Goal: Information Seeking & Learning: Learn about a topic

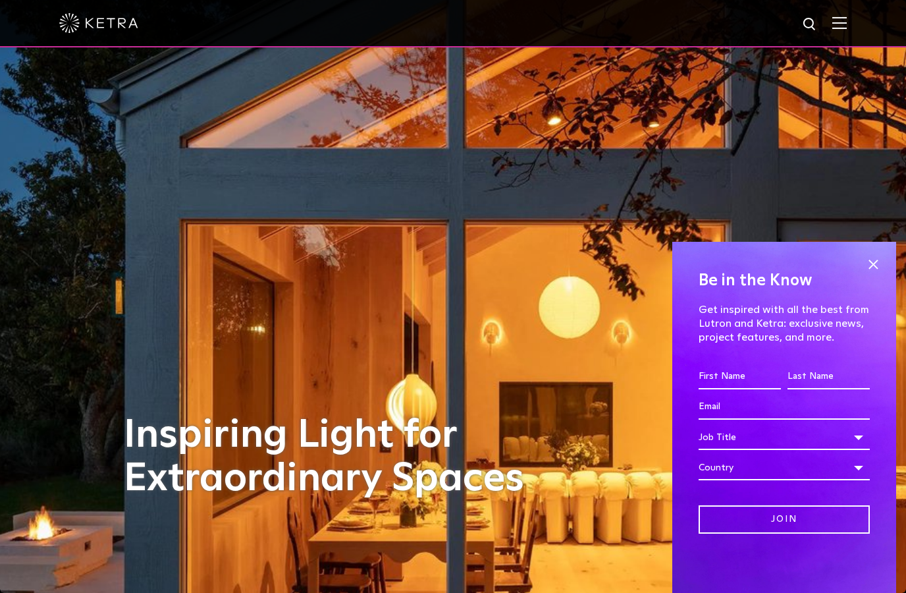
click at [743, 372] on input "First name *" at bounding box center [740, 376] width 82 height 25
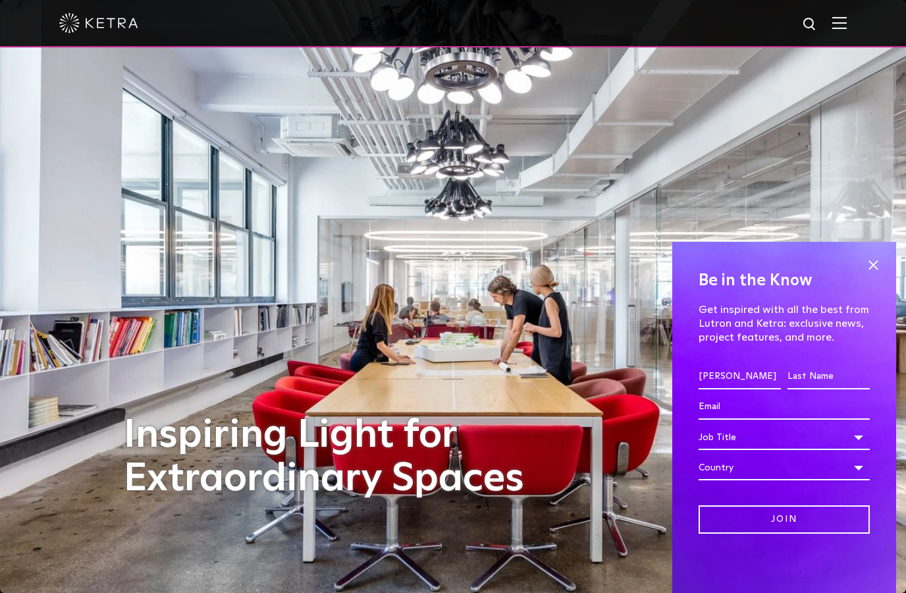
type input "[PERSON_NAME]"
type input "m"
click at [785, 519] on input "Join" at bounding box center [784, 519] width 171 height 28
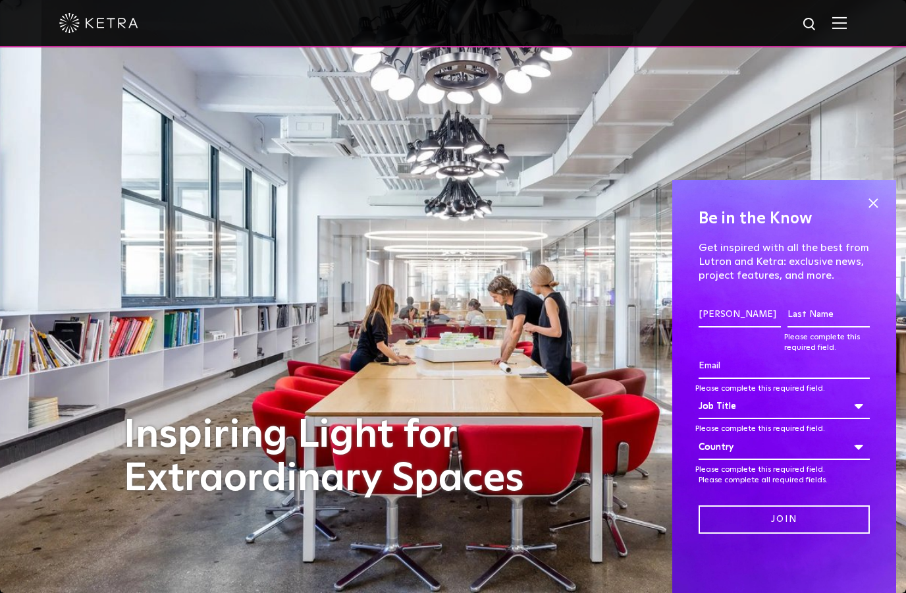
click at [785, 519] on input "Join" at bounding box center [784, 519] width 171 height 28
click at [820, 314] on input "Last name *" at bounding box center [829, 314] width 82 height 25
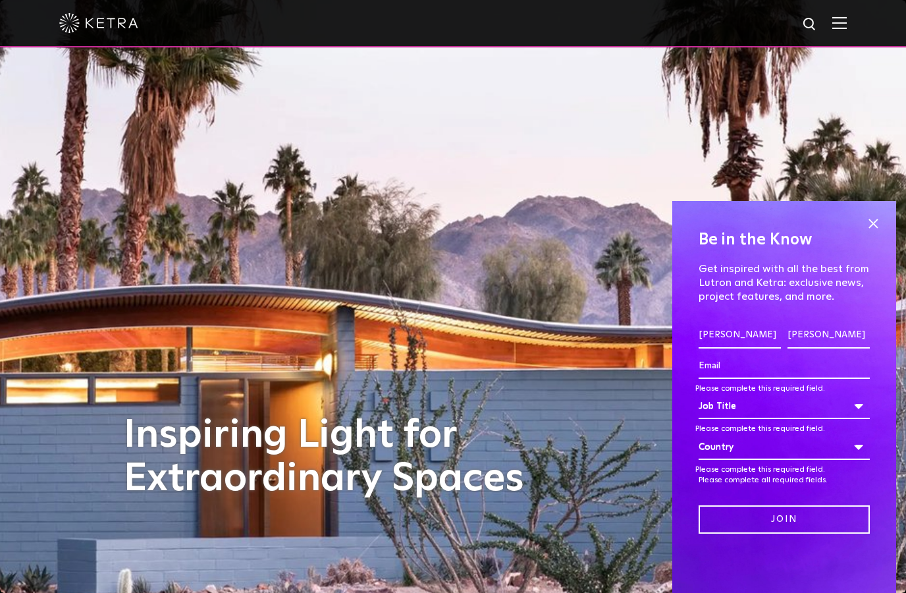
type input "[PERSON_NAME]"
click at [780, 364] on input "Email *" at bounding box center [784, 366] width 171 height 25
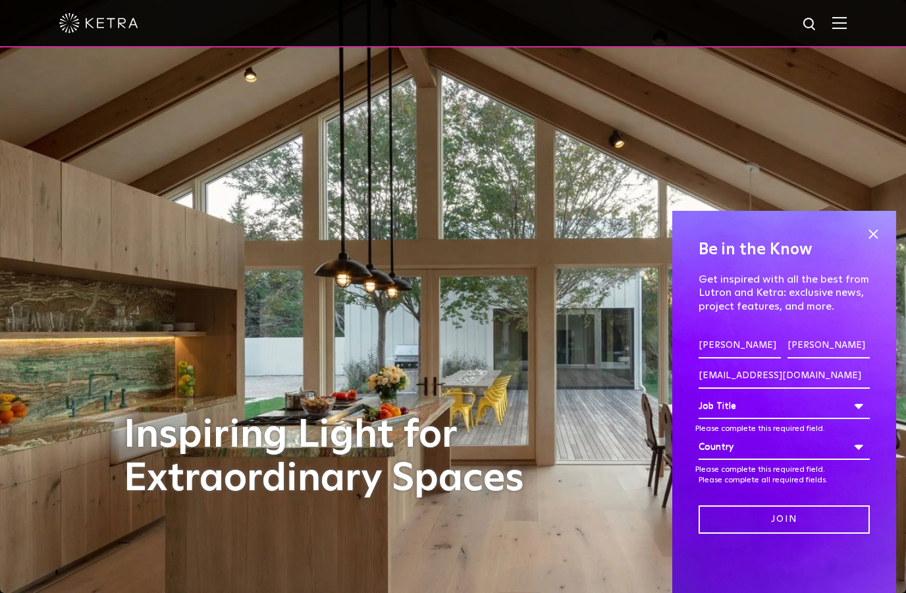
type input "[EMAIL_ADDRESS][DOMAIN_NAME]"
click at [784, 418] on div "Job Title" at bounding box center [784, 406] width 171 height 25
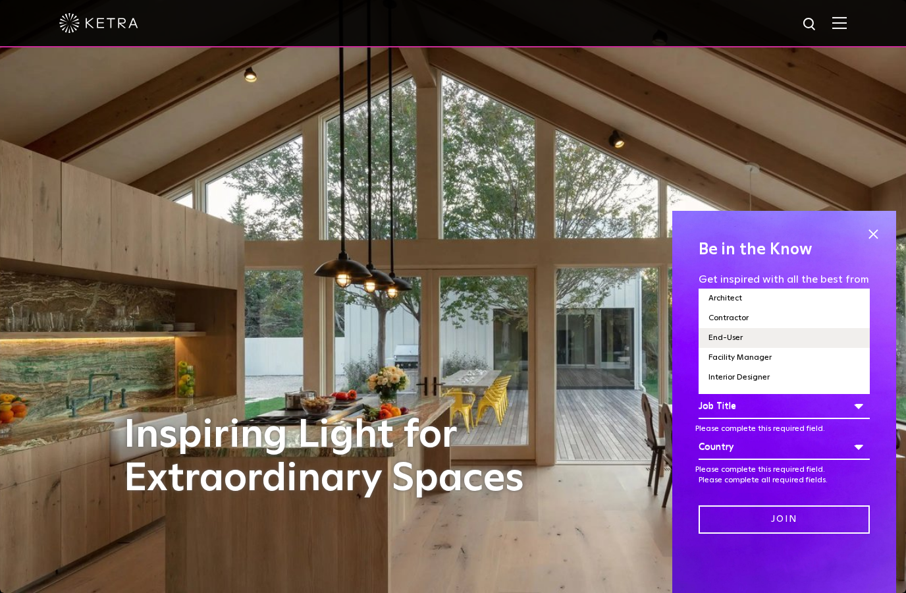
click at [781, 341] on li "End-User" at bounding box center [784, 338] width 171 height 20
select select "End-User"
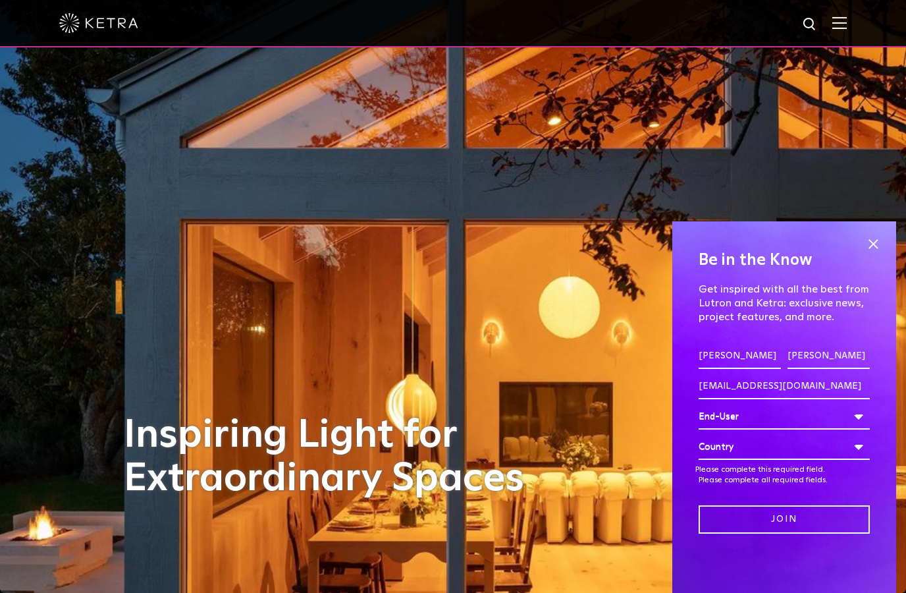
click at [854, 450] on div "Country" at bounding box center [784, 447] width 171 height 25
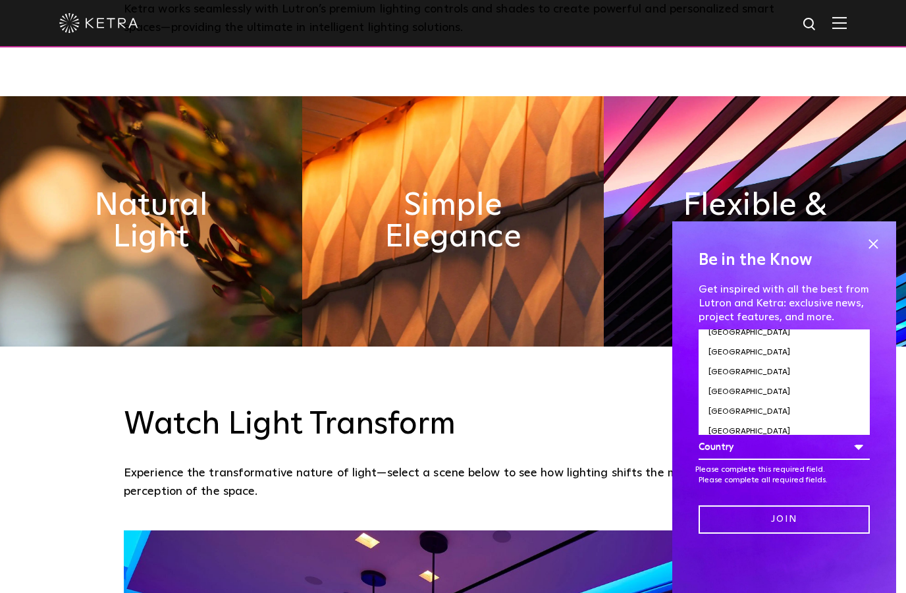
scroll to position [4512, 0]
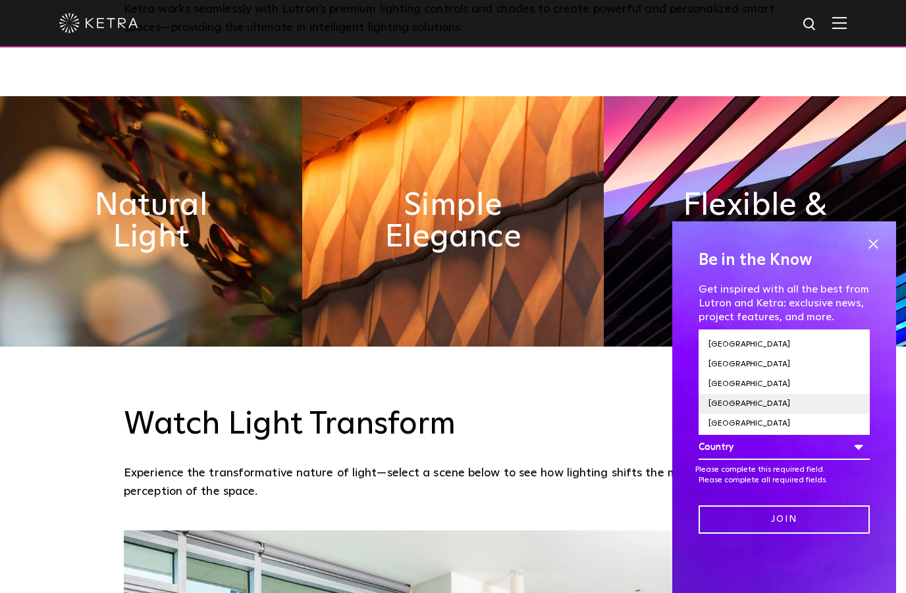
click at [740, 414] on li "[GEOGRAPHIC_DATA]" at bounding box center [784, 404] width 171 height 20
select select "[GEOGRAPHIC_DATA]"
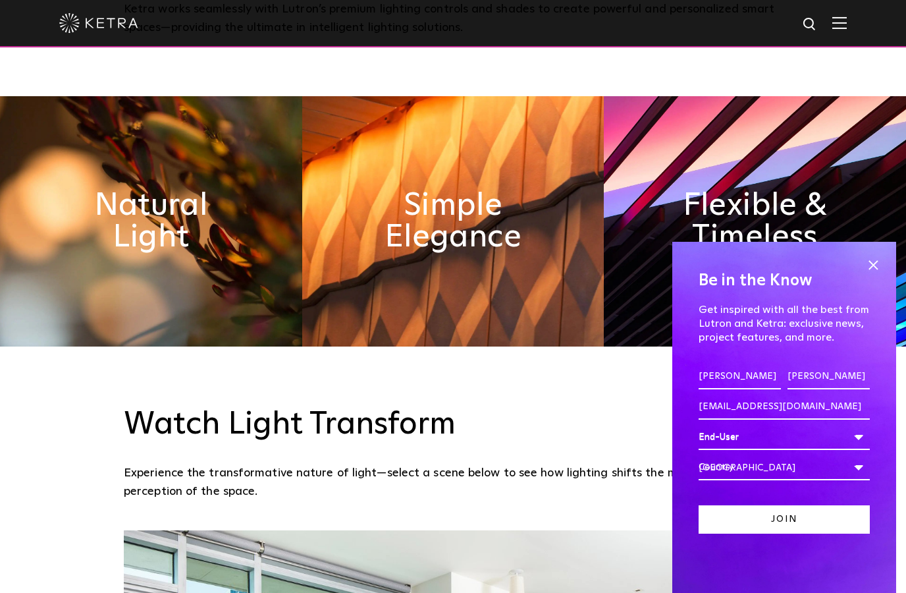
click at [784, 534] on input "Join" at bounding box center [784, 519] width 171 height 28
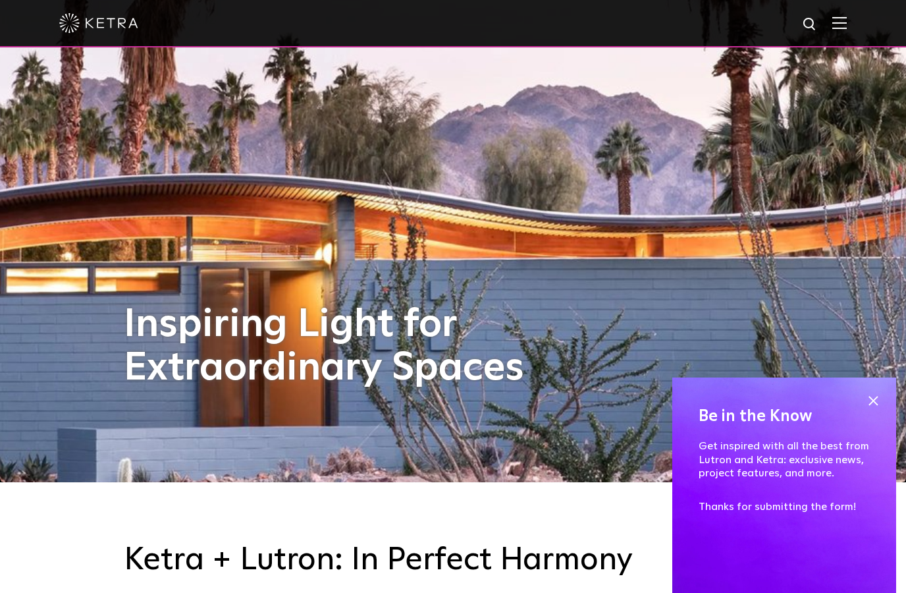
scroll to position [113, 0]
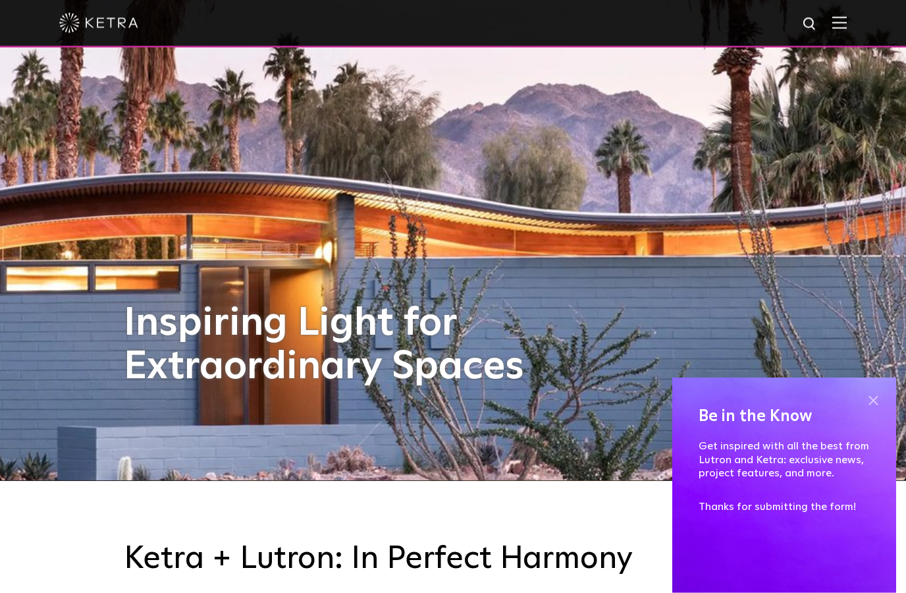
click at [879, 401] on span at bounding box center [874, 401] width 20 height 20
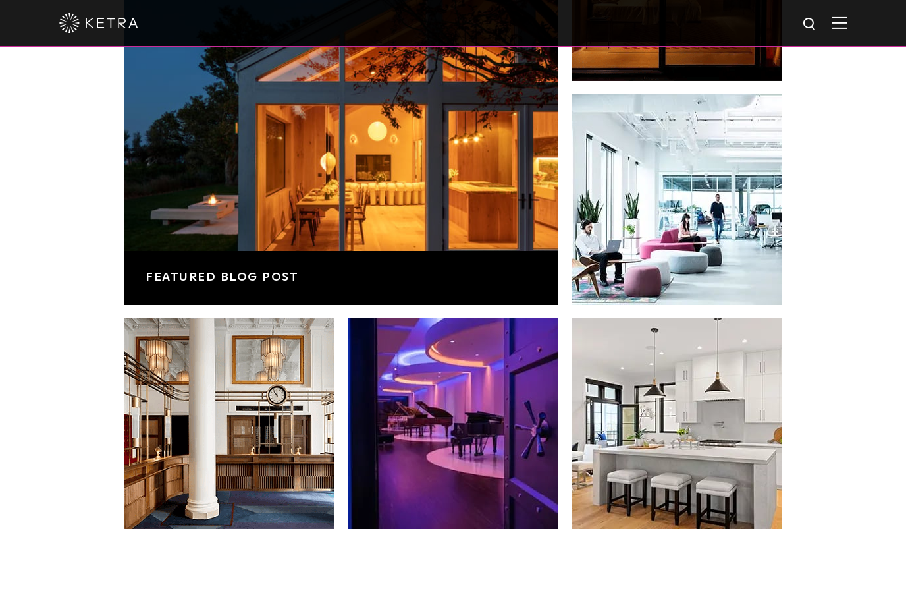
scroll to position [2385, 0]
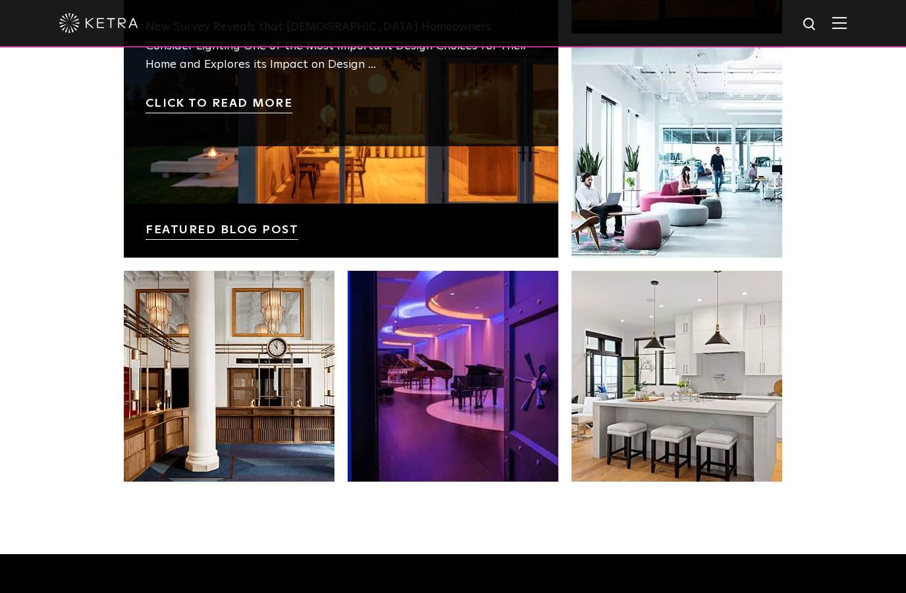
click at [190, 258] on link at bounding box center [341, 40] width 435 height 435
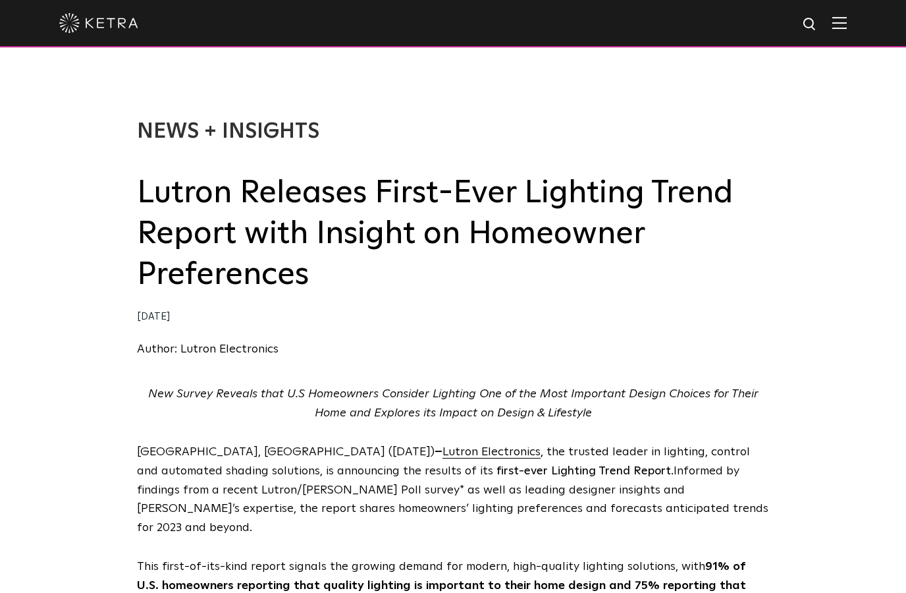
select select "End-User"
select select "[GEOGRAPHIC_DATA]"
select select "End-User"
select select "[GEOGRAPHIC_DATA]"
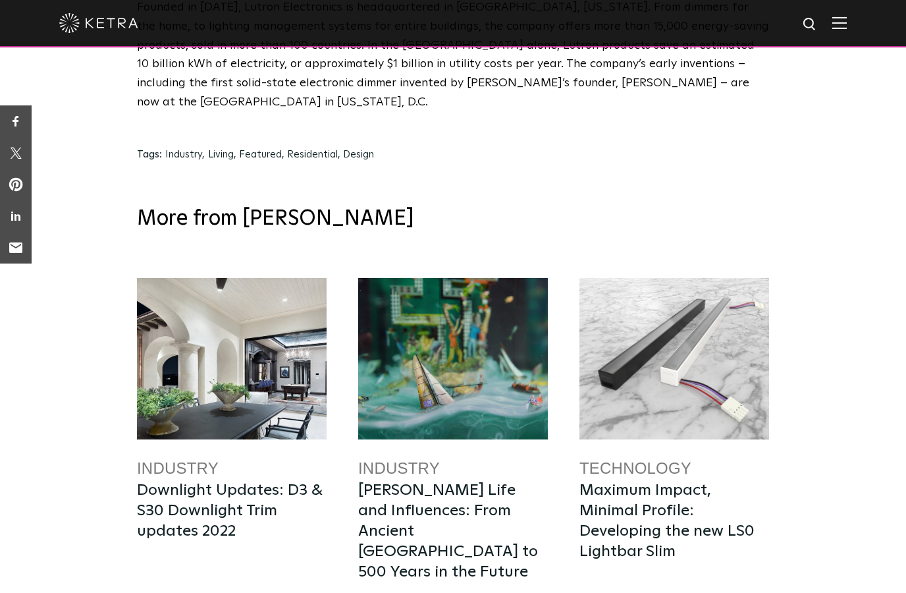
scroll to position [6599, 0]
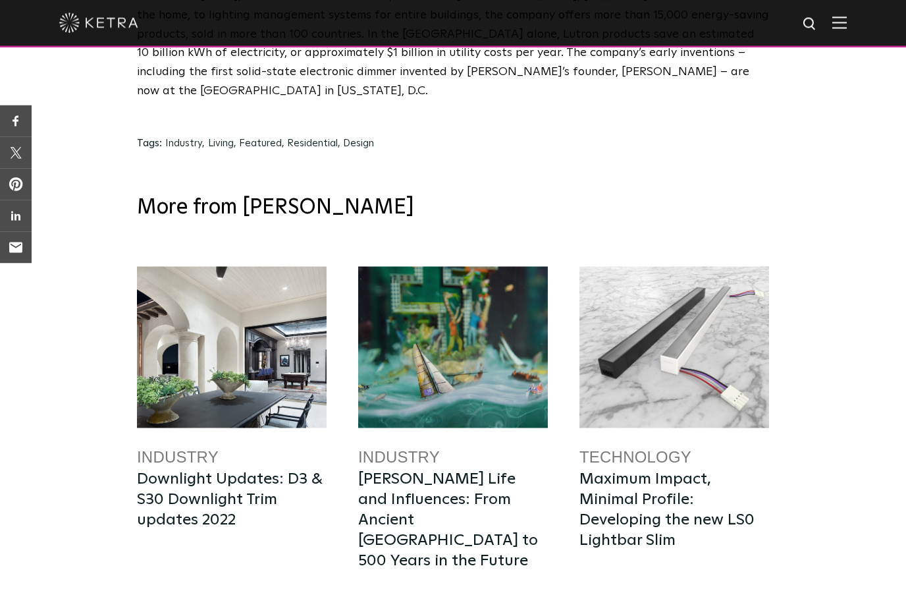
click at [623, 448] on link "Technology" at bounding box center [636, 457] width 112 height 18
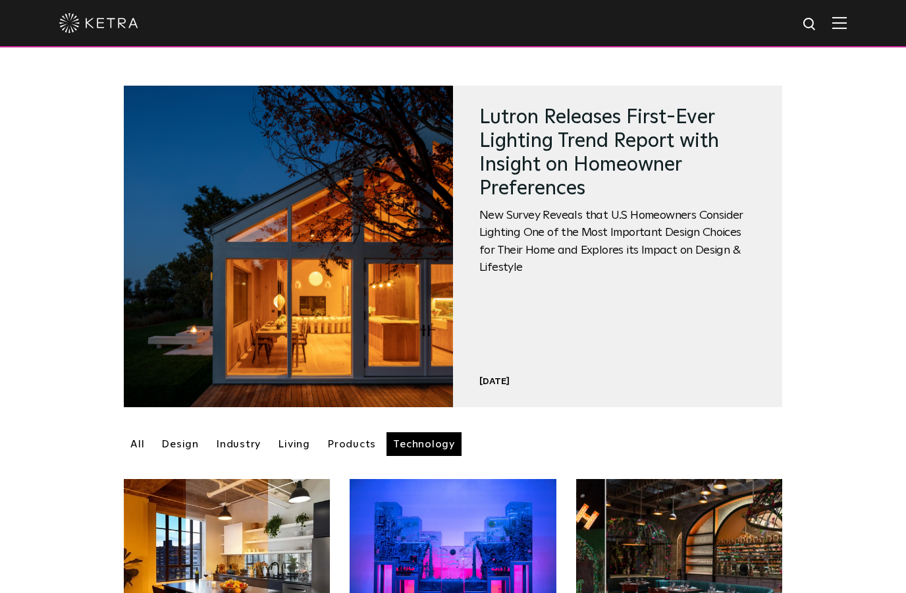
select select "End-User"
select select "[GEOGRAPHIC_DATA]"
select select "End-User"
select select "[GEOGRAPHIC_DATA]"
select select "End-User"
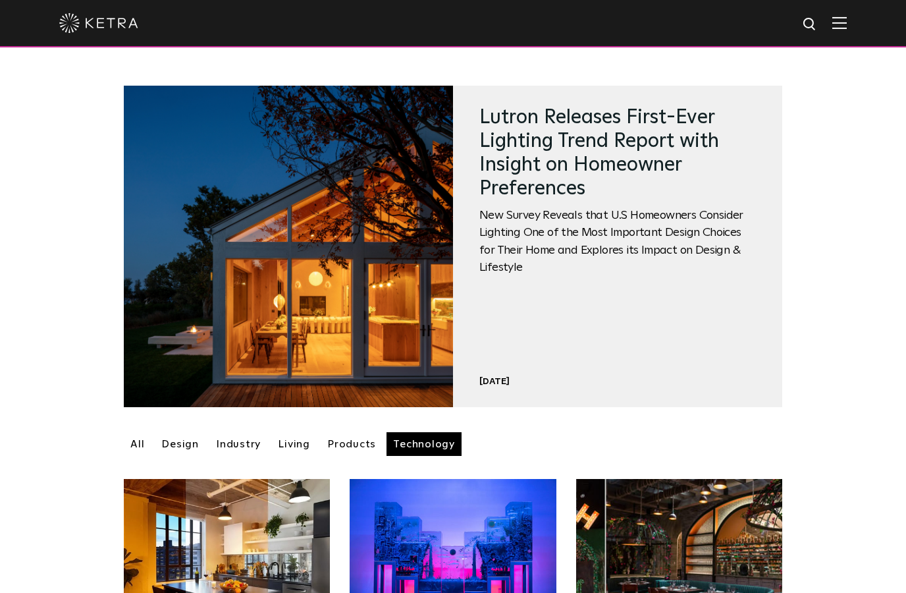
select select "[GEOGRAPHIC_DATA]"
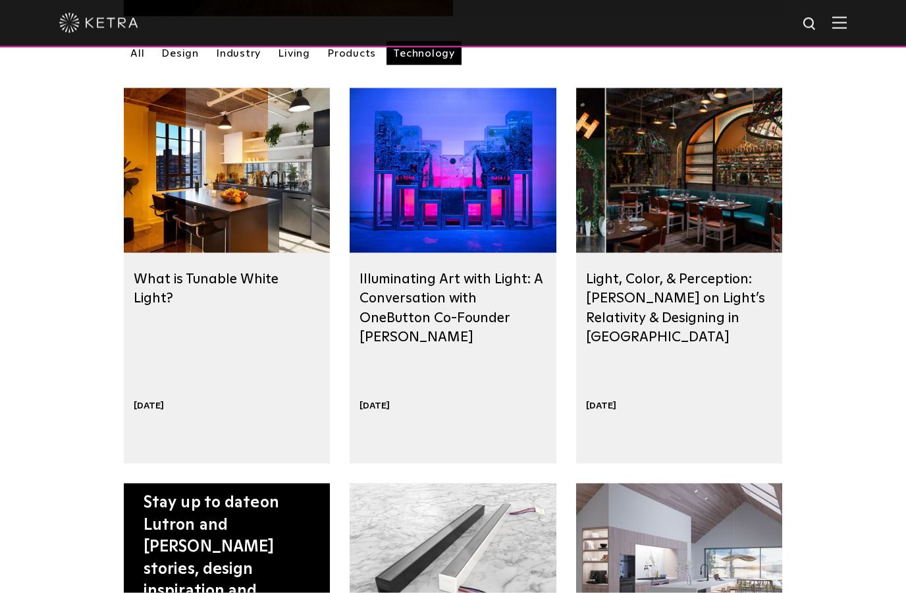
scroll to position [391, 0]
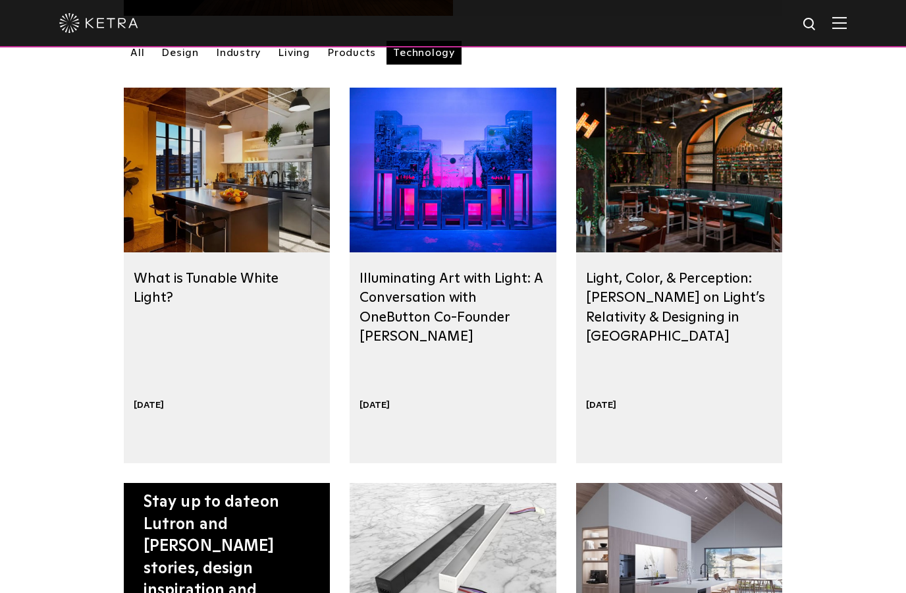
click at [211, 214] on div at bounding box center [227, 170] width 206 height 165
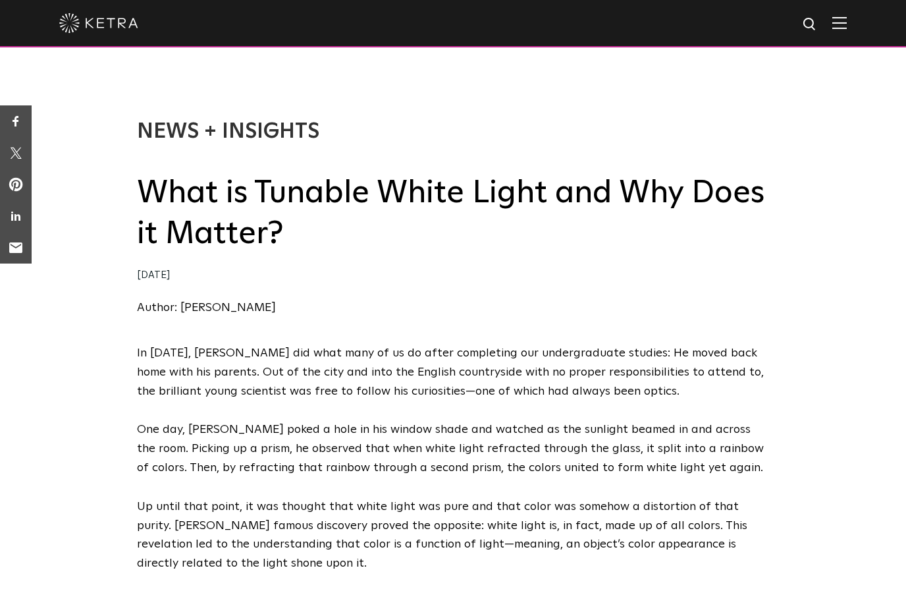
select select "End-User"
select select "[GEOGRAPHIC_DATA]"
select select "End-User"
select select "[GEOGRAPHIC_DATA]"
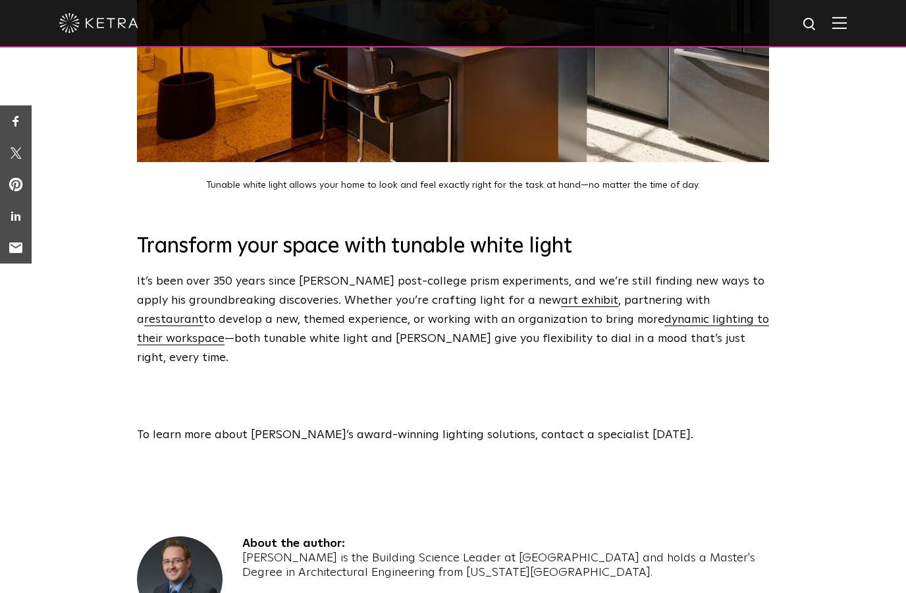
scroll to position [4310, 0]
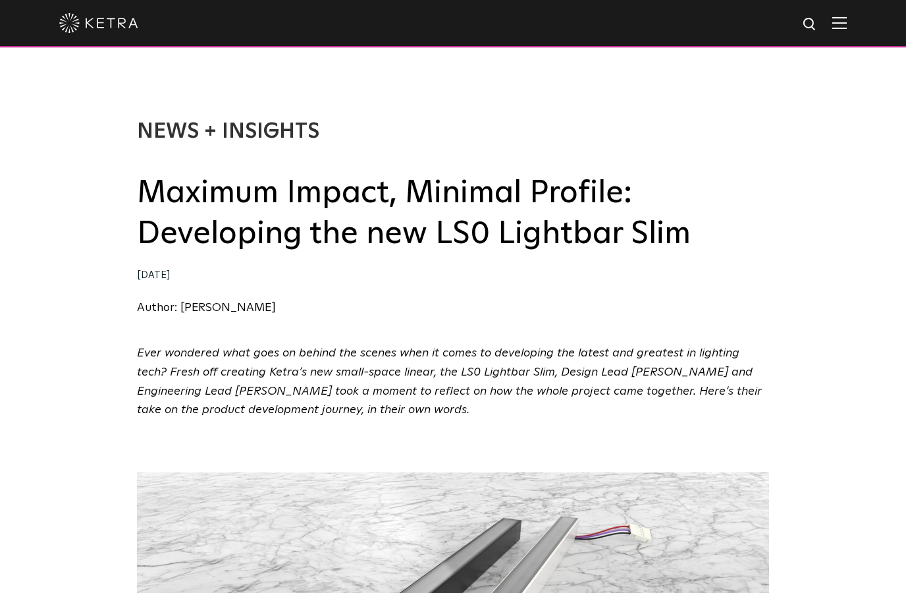
select select "End-User"
select select "[GEOGRAPHIC_DATA]"
select select "End-User"
select select "[GEOGRAPHIC_DATA]"
click at [90, 32] on img at bounding box center [98, 23] width 79 height 20
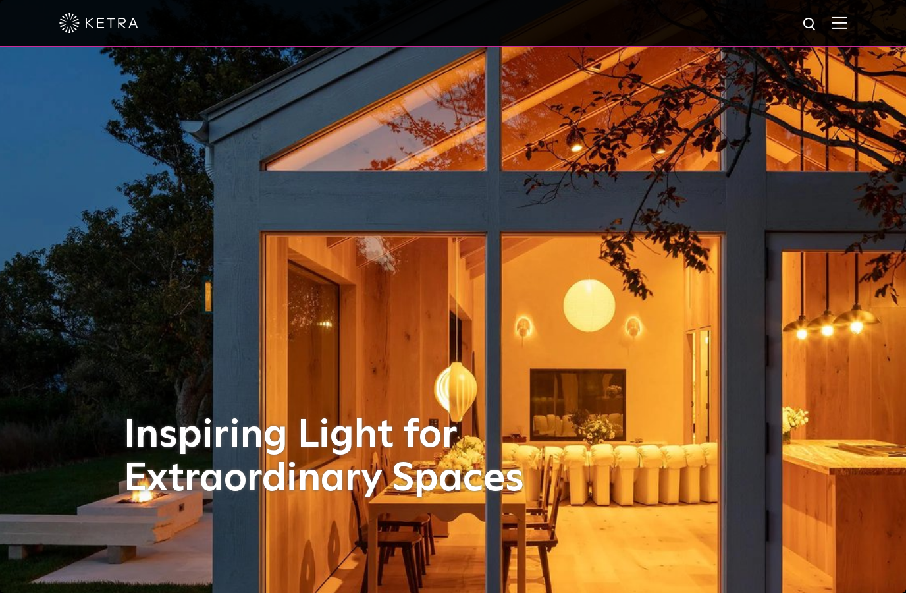
select select "End-User"
select select "[GEOGRAPHIC_DATA]"
select select "End-User"
select select "[GEOGRAPHIC_DATA]"
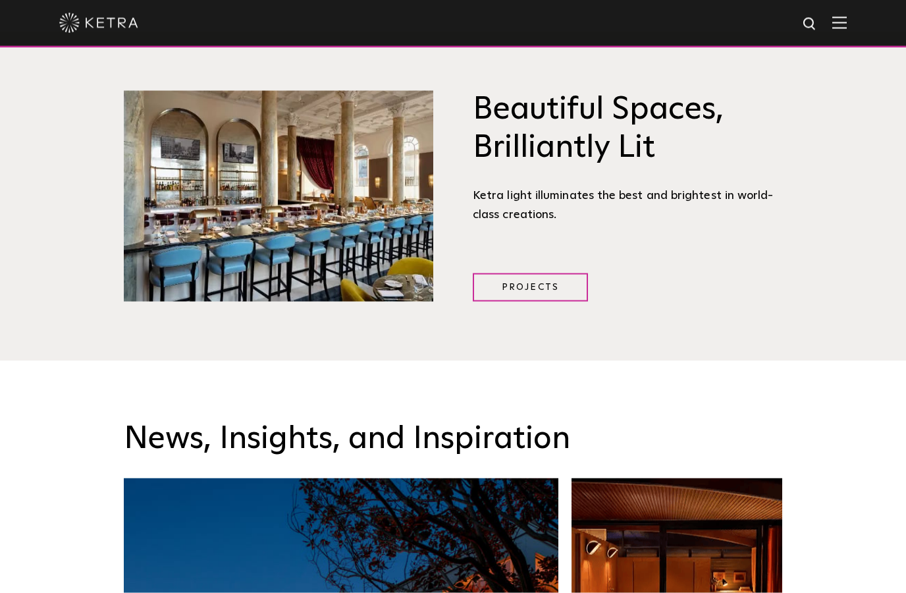
scroll to position [1730, 0]
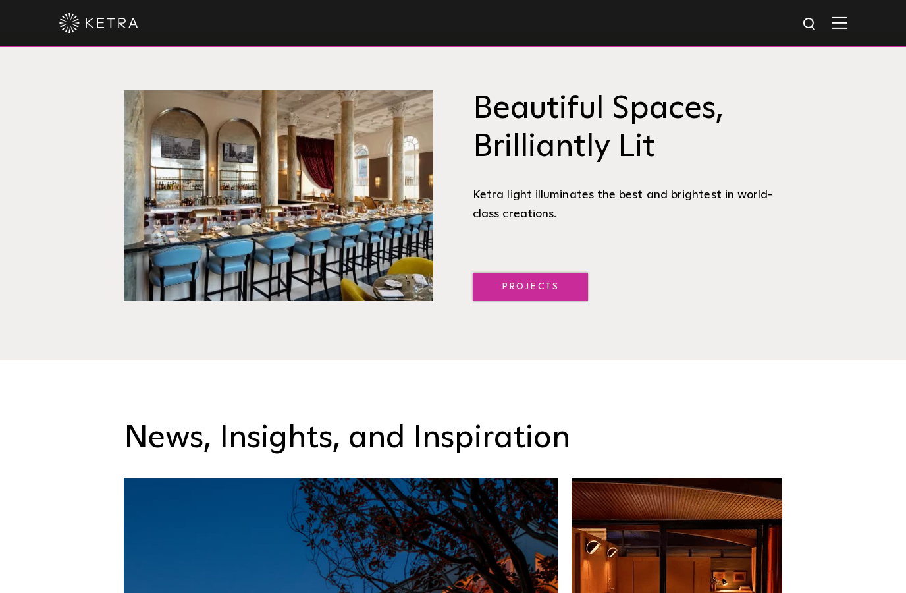
click at [508, 301] on link "Projects" at bounding box center [530, 287] width 115 height 28
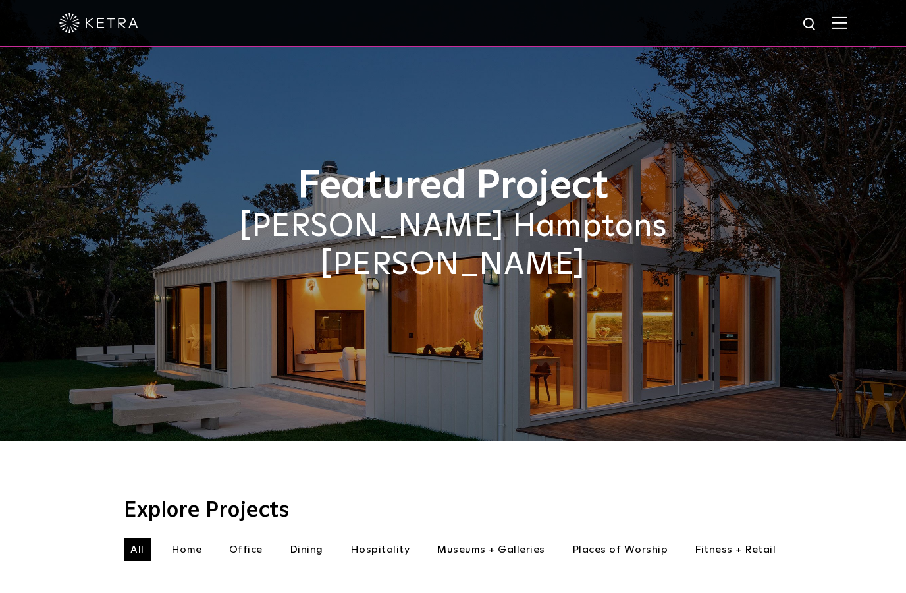
select select "End-User"
select select "[GEOGRAPHIC_DATA]"
select select "End-User"
select select "[GEOGRAPHIC_DATA]"
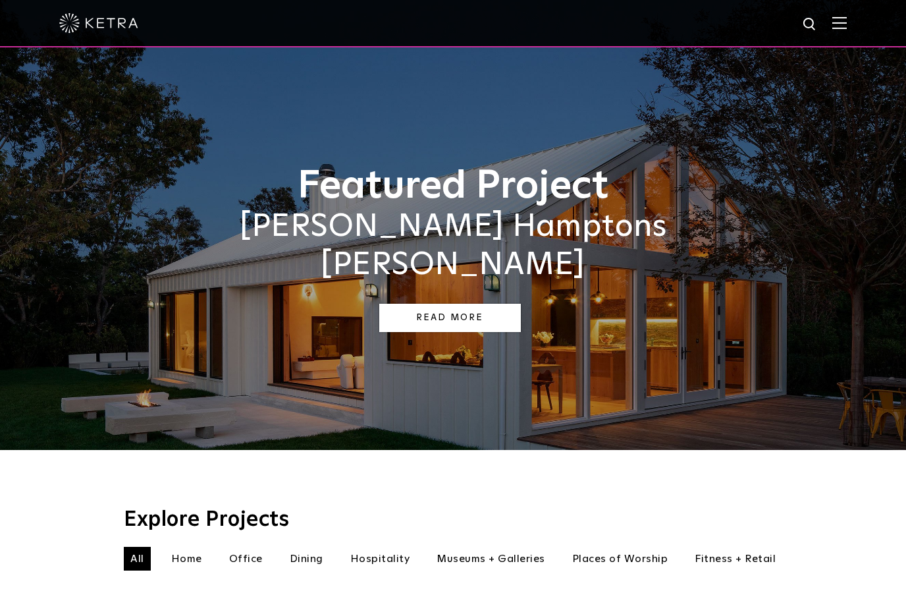
click at [445, 304] on link "Read More" at bounding box center [450, 318] width 142 height 28
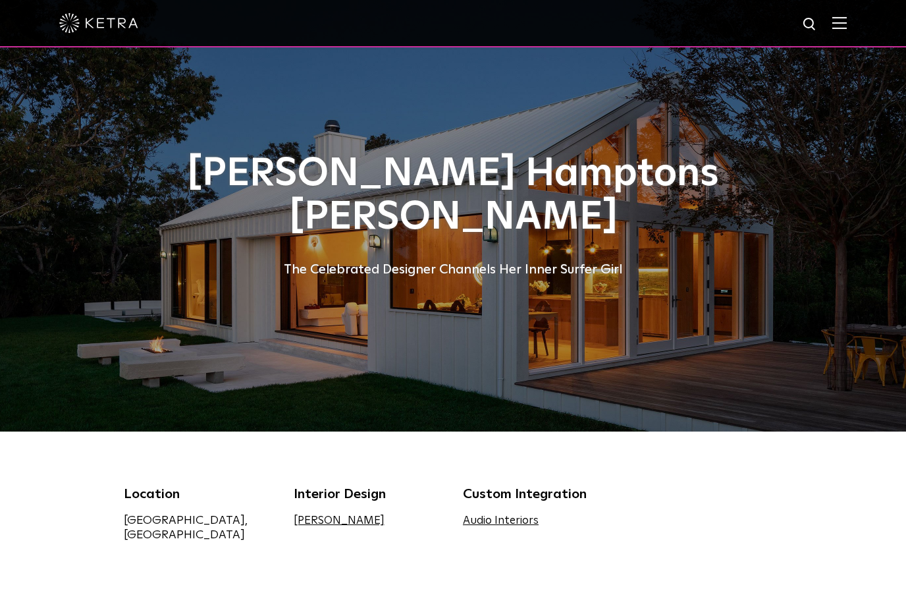
select select "End-User"
select select "[GEOGRAPHIC_DATA]"
select select "End-User"
select select "[GEOGRAPHIC_DATA]"
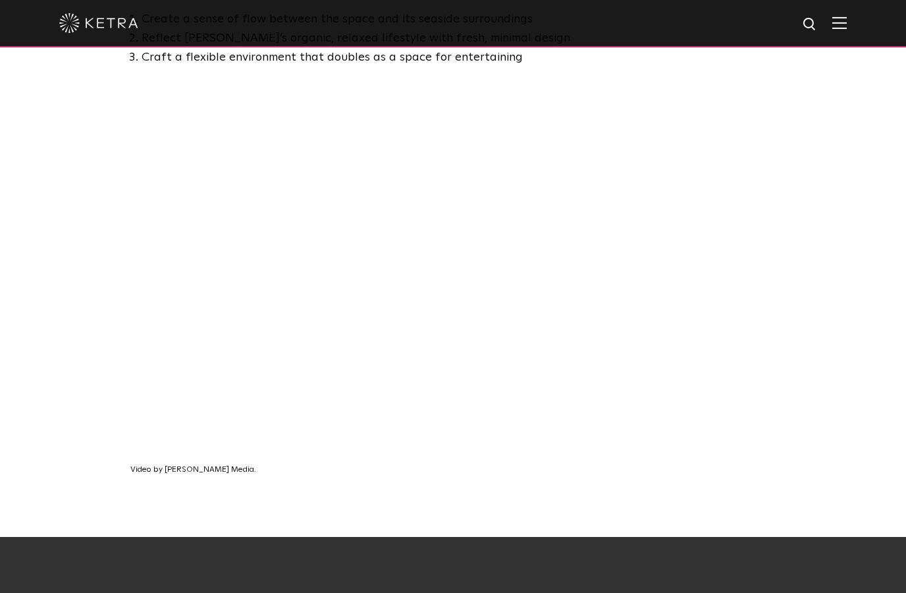
scroll to position [869, 0]
click at [852, 20] on div at bounding box center [453, 23] width 906 height 47
click at [843, 18] on img at bounding box center [840, 22] width 14 height 13
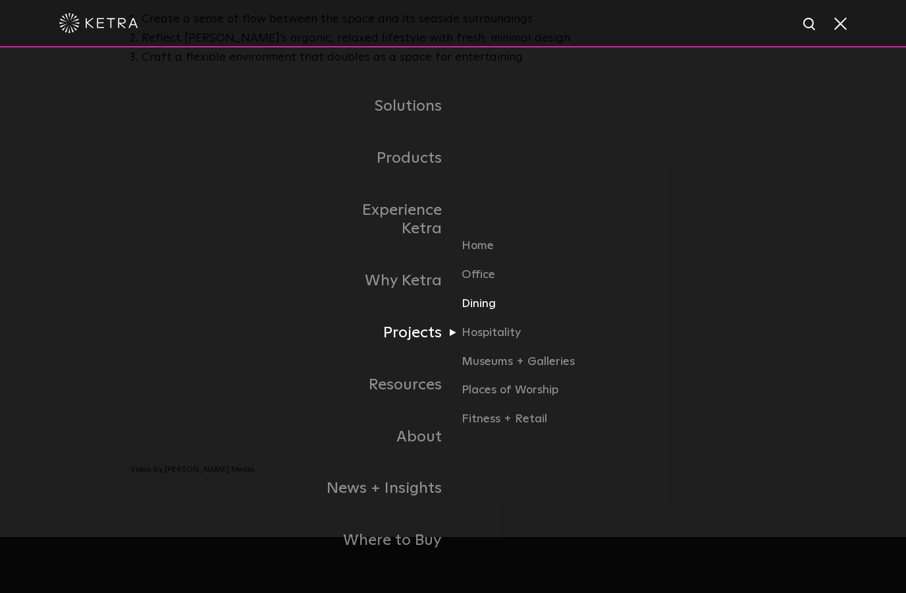
click at [480, 323] on link "Dining" at bounding box center [525, 308] width 126 height 29
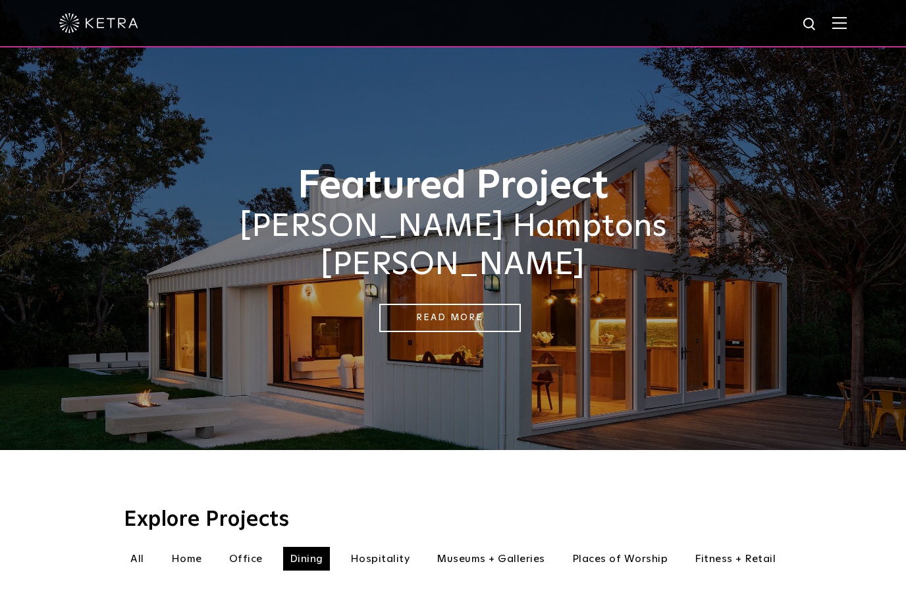
select select "End-User"
select select "[GEOGRAPHIC_DATA]"
select select "End-User"
select select "[GEOGRAPHIC_DATA]"
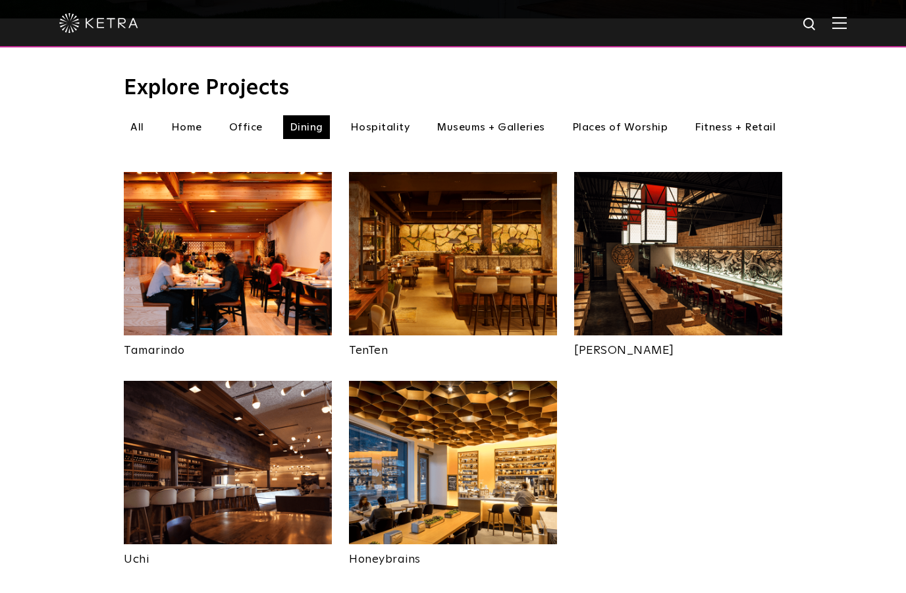
scroll to position [442, 0]
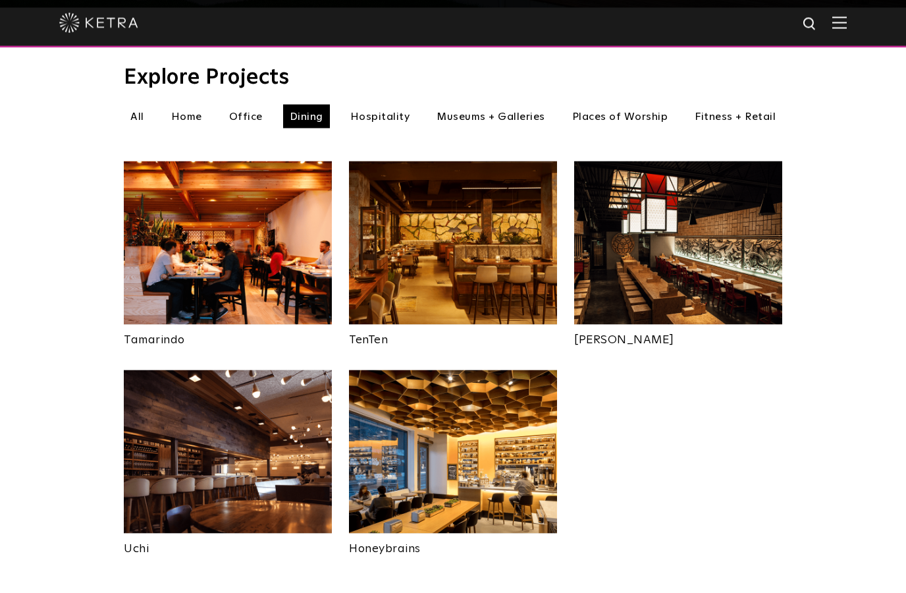
click at [623, 105] on li "Places of Worship" at bounding box center [620, 117] width 109 height 24
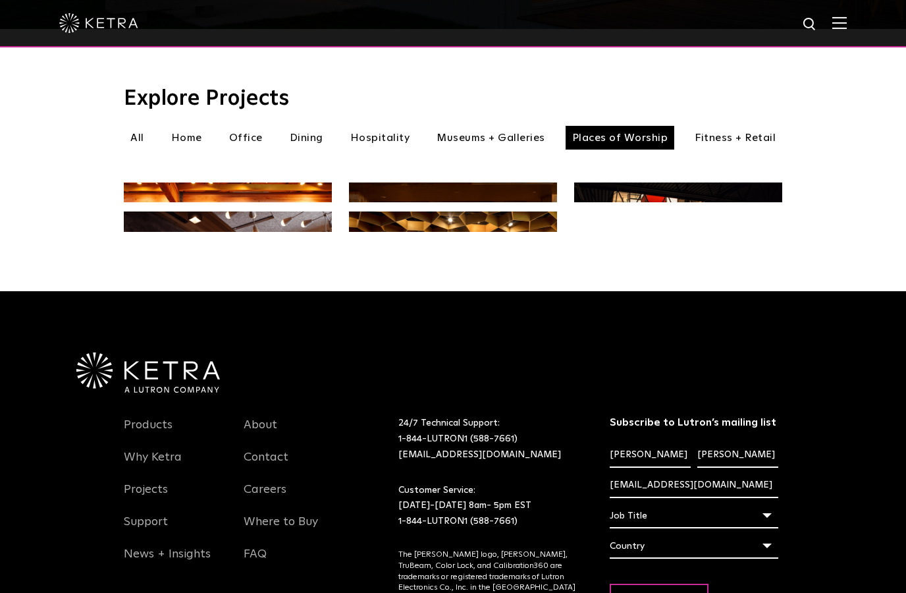
scroll to position [422, 0]
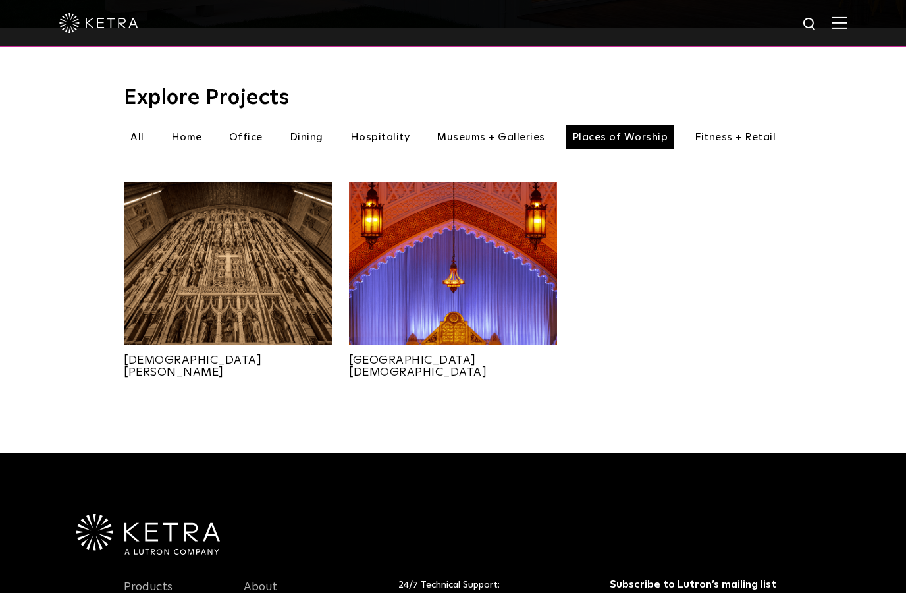
click at [757, 125] on li "Fitness + Retail" at bounding box center [735, 137] width 94 height 24
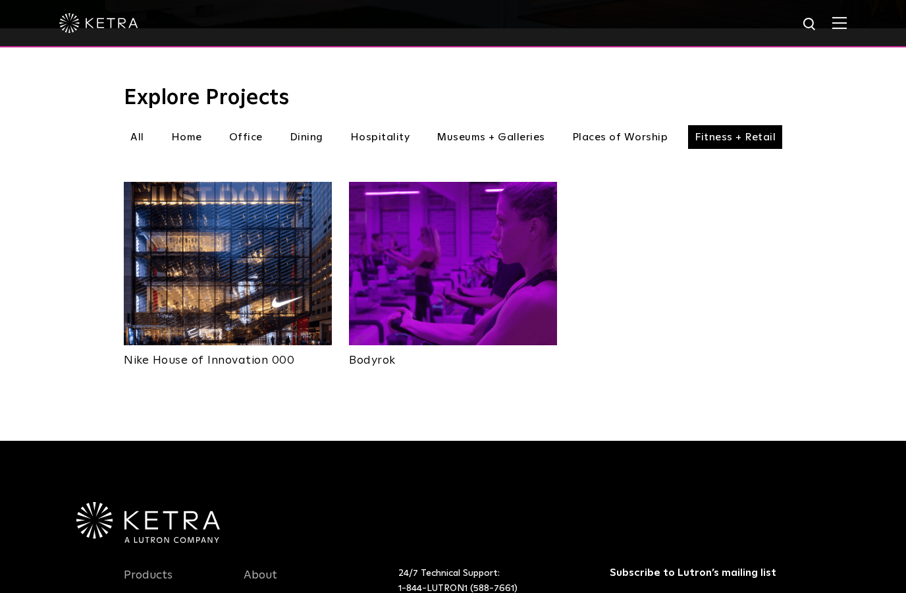
click at [369, 125] on li "Hospitality" at bounding box center [380, 137] width 73 height 24
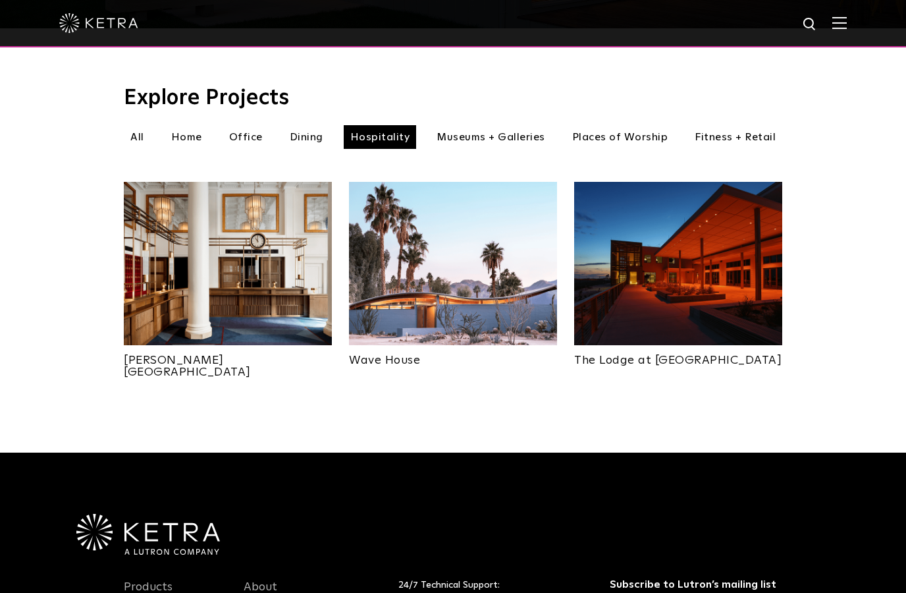
click at [236, 126] on li "Office" at bounding box center [246, 137] width 47 height 24
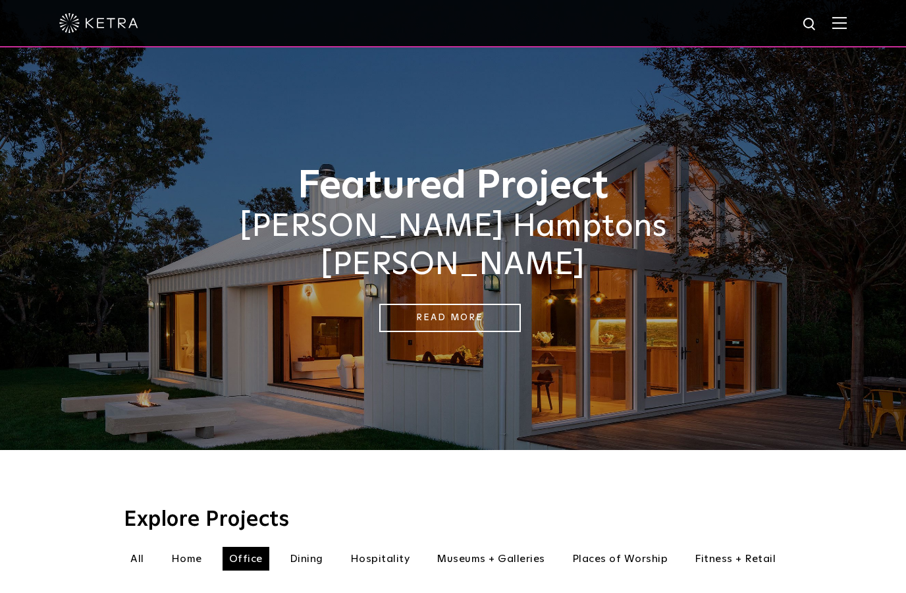
click at [75, 23] on img at bounding box center [98, 23] width 79 height 20
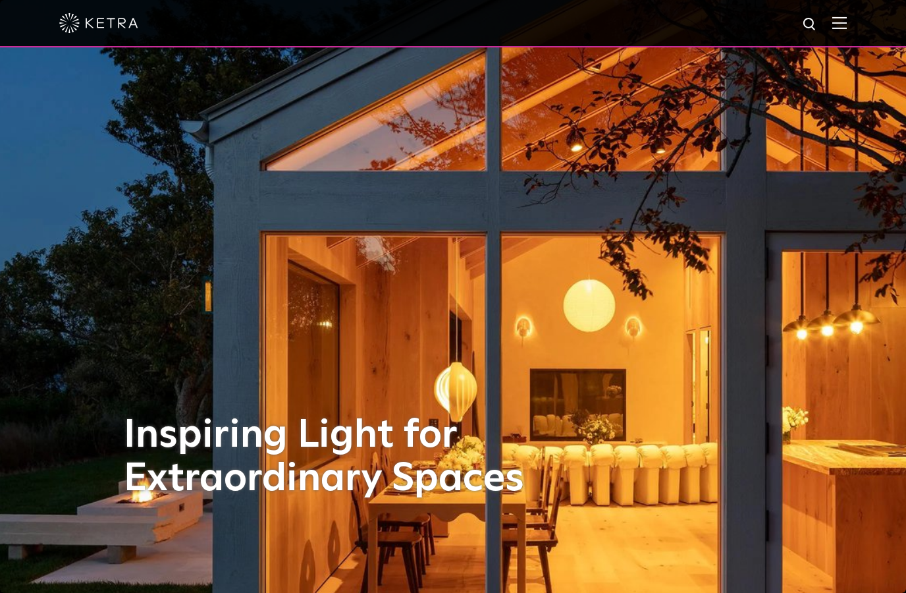
select select "End-User"
select select "[GEOGRAPHIC_DATA]"
select select "End-User"
select select "[GEOGRAPHIC_DATA]"
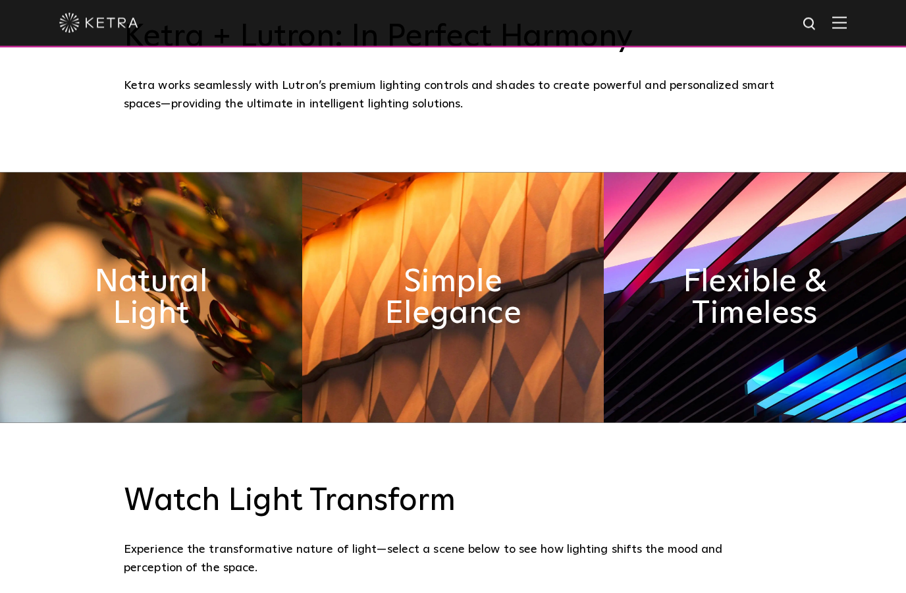
scroll to position [631, 0]
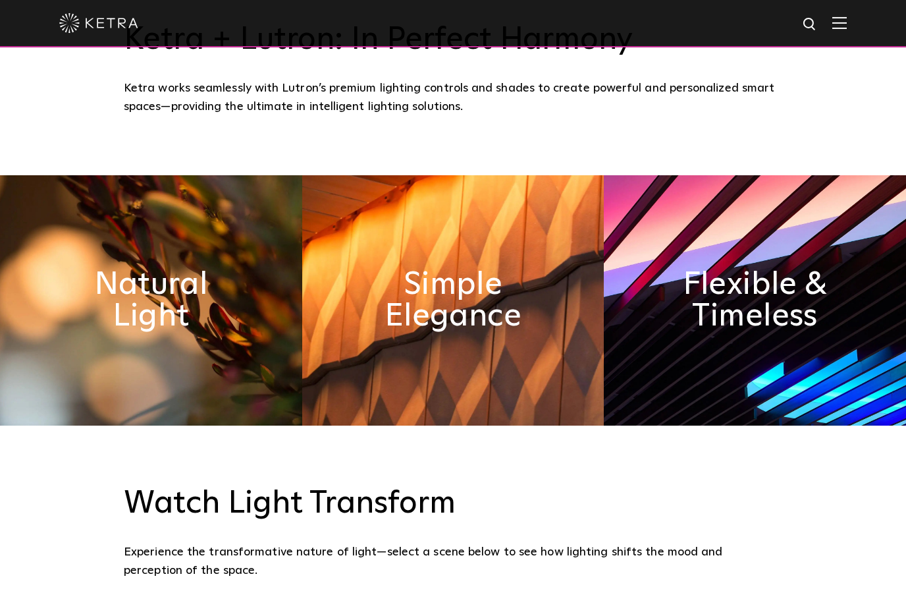
click at [204, 171] on div "[PERSON_NAME] + Lutron: In Perfect Harmony [PERSON_NAME] works seamlessly with …" at bounding box center [453, 68] width 906 height 213
click at [437, 314] on img at bounding box center [453, 300] width 302 height 250
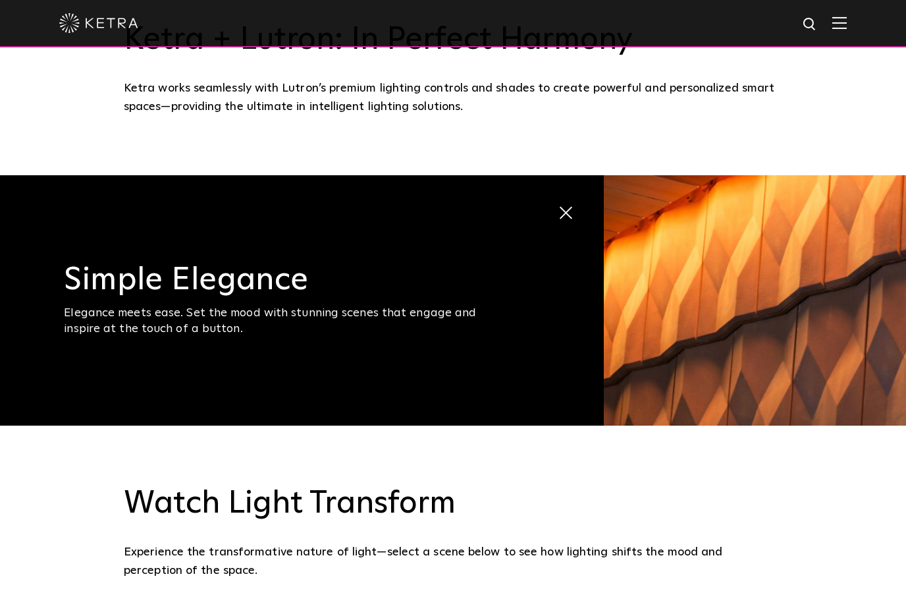
click at [261, 296] on h3 "Simple Elegance" at bounding box center [286, 280] width 445 height 32
click at [693, 354] on img at bounding box center [755, 300] width 302 height 250
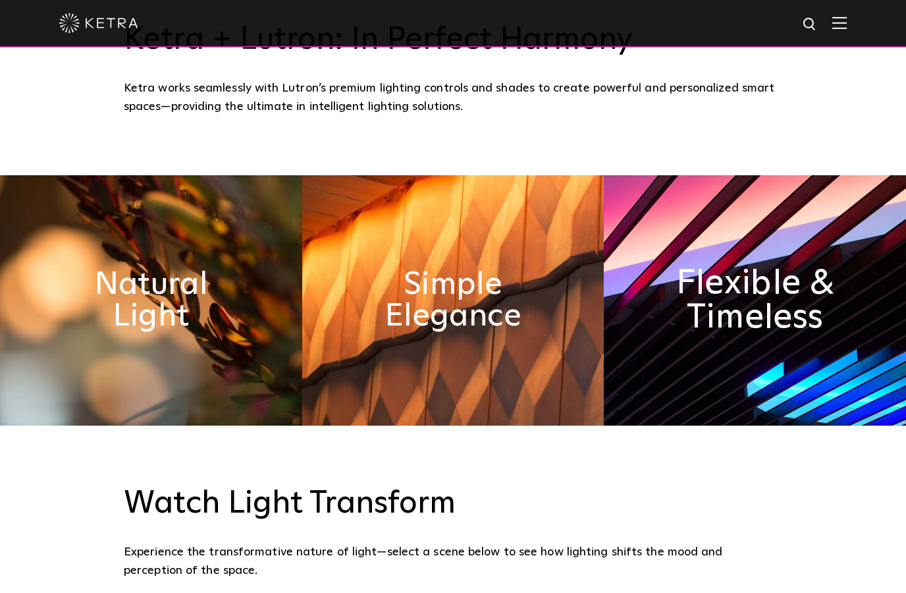
click at [767, 335] on h2 "Flexible & Timeless" at bounding box center [755, 300] width 165 height 69
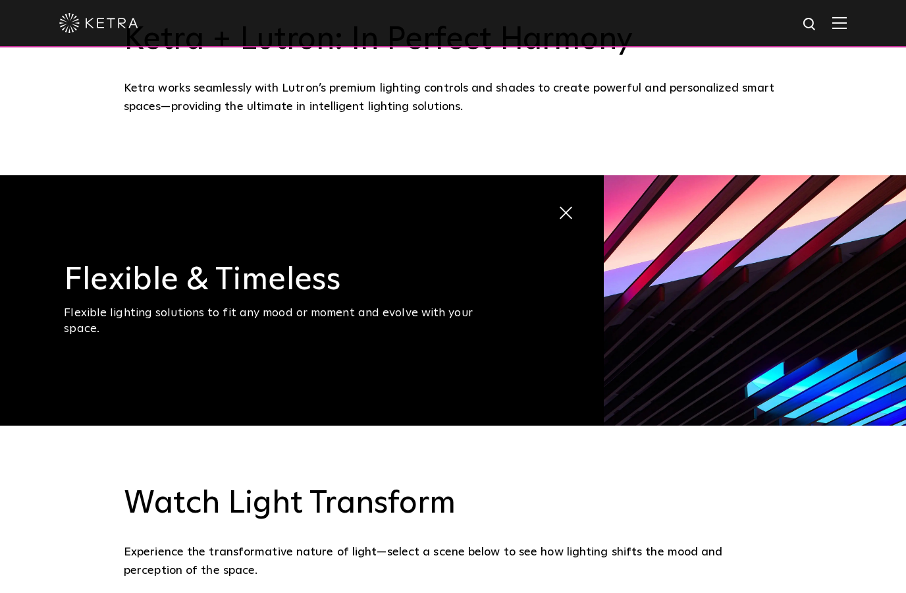
click at [117, 337] on div "Flexible lighting solutions to fit any mood or moment and evolve with your spac…" at bounding box center [286, 321] width 445 height 31
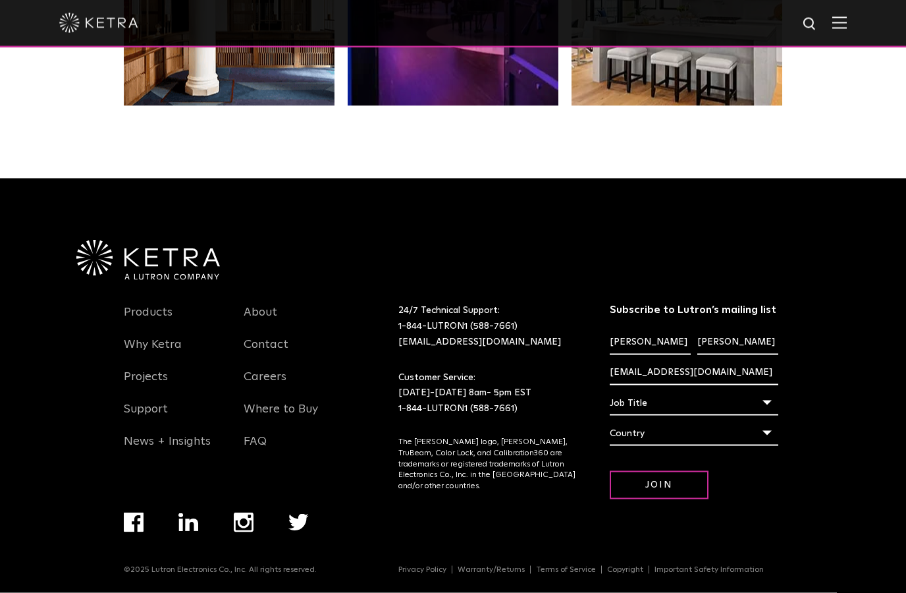
scroll to position [2768, 0]
